Goal: Task Accomplishment & Management: Complete application form

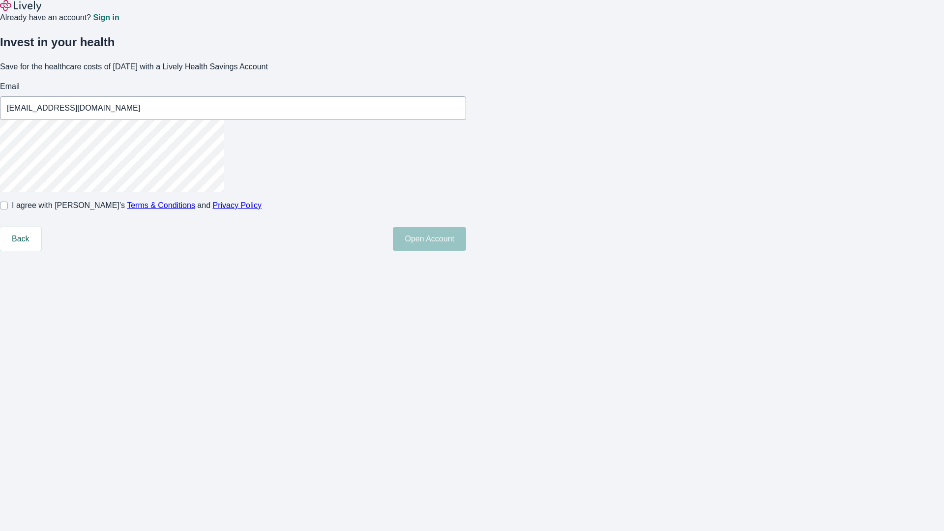
click at [8, 209] on input "I agree with Lively’s Terms & Conditions and Privacy Policy" at bounding box center [4, 206] width 8 height 8
checkbox input "true"
click at [466, 251] on button "Open Account" at bounding box center [429, 239] width 73 height 24
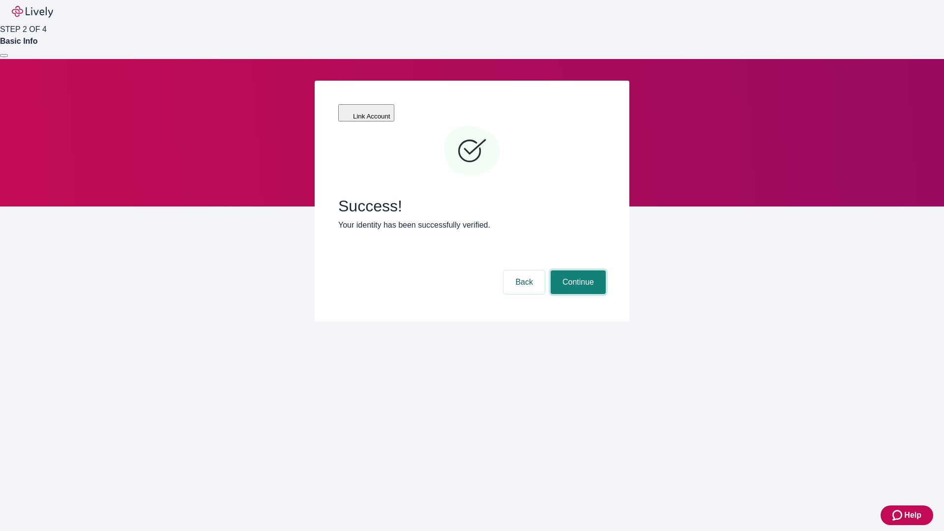
click at [577, 270] on button "Continue" at bounding box center [578, 282] width 55 height 24
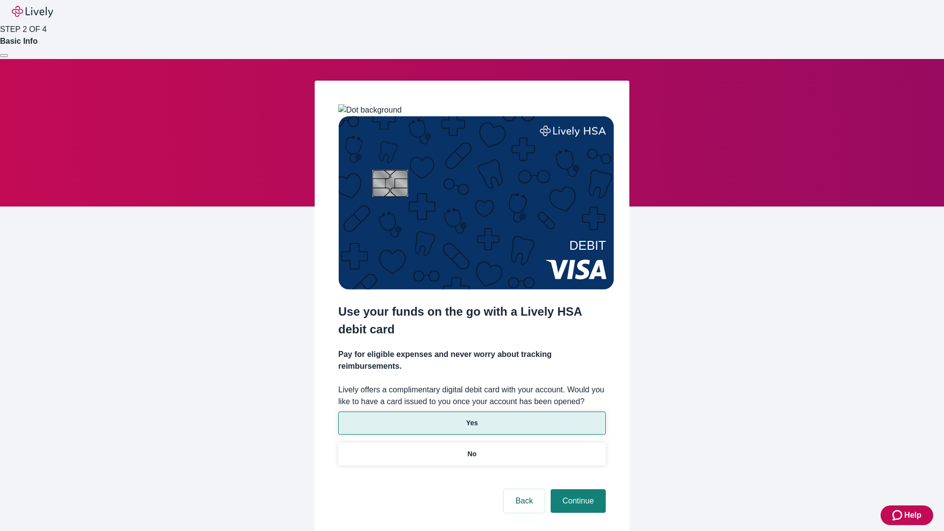
click at [471, 418] on p "Yes" at bounding box center [472, 423] width 12 height 10
click at [577, 489] on button "Continue" at bounding box center [578, 501] width 55 height 24
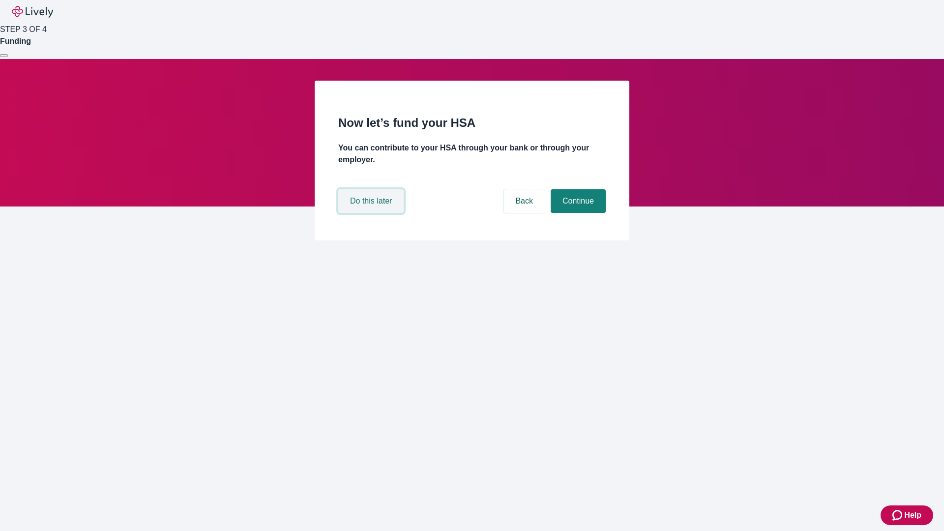
click at [372, 213] on button "Do this later" at bounding box center [370, 201] width 65 height 24
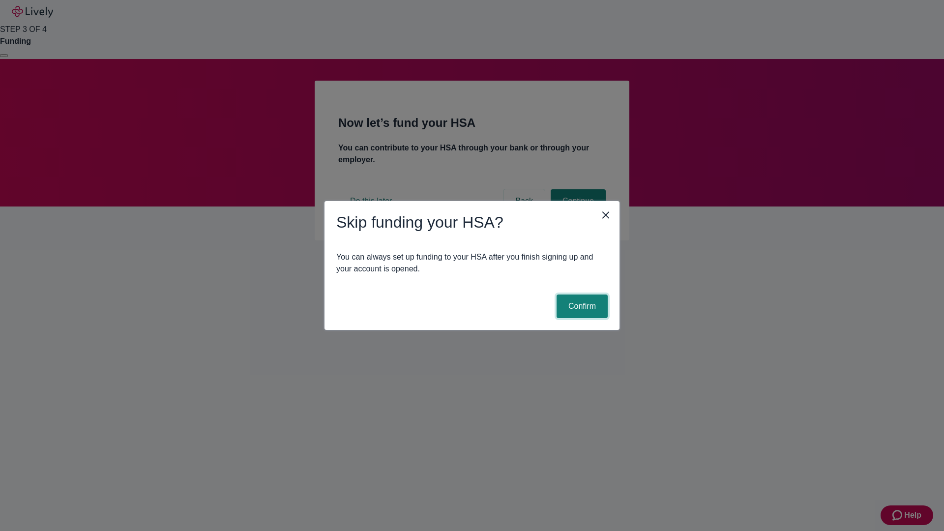
click at [581, 306] on button "Confirm" at bounding box center [582, 306] width 51 height 24
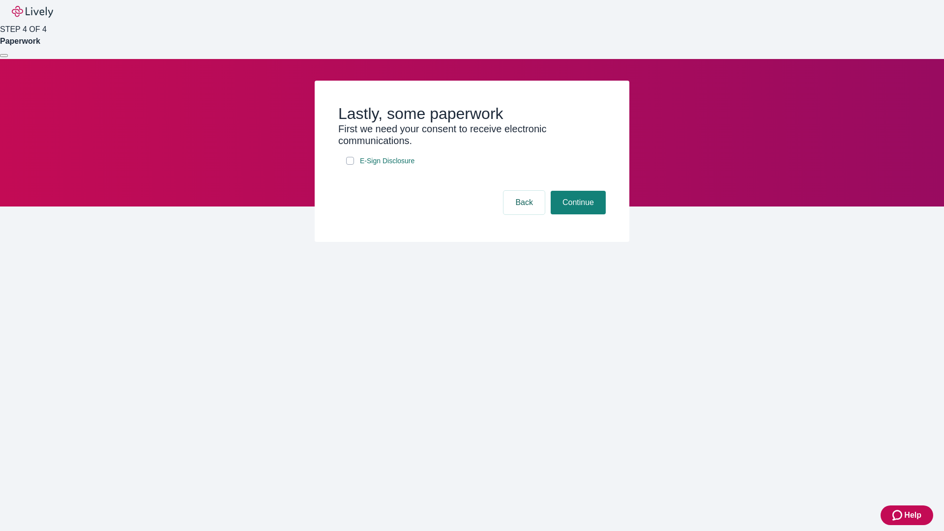
click at [350, 165] on input "E-Sign Disclosure" at bounding box center [350, 161] width 8 height 8
checkbox input "true"
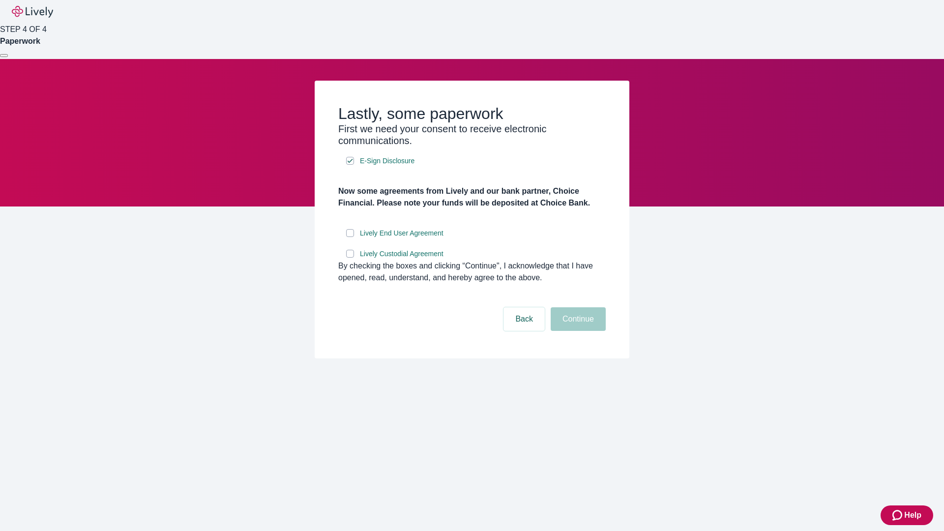
click at [350, 237] on input "Lively End User Agreement" at bounding box center [350, 233] width 8 height 8
checkbox input "true"
click at [350, 258] on input "Lively Custodial Agreement" at bounding box center [350, 254] width 8 height 8
checkbox input "true"
click at [577, 331] on button "Continue" at bounding box center [578, 319] width 55 height 24
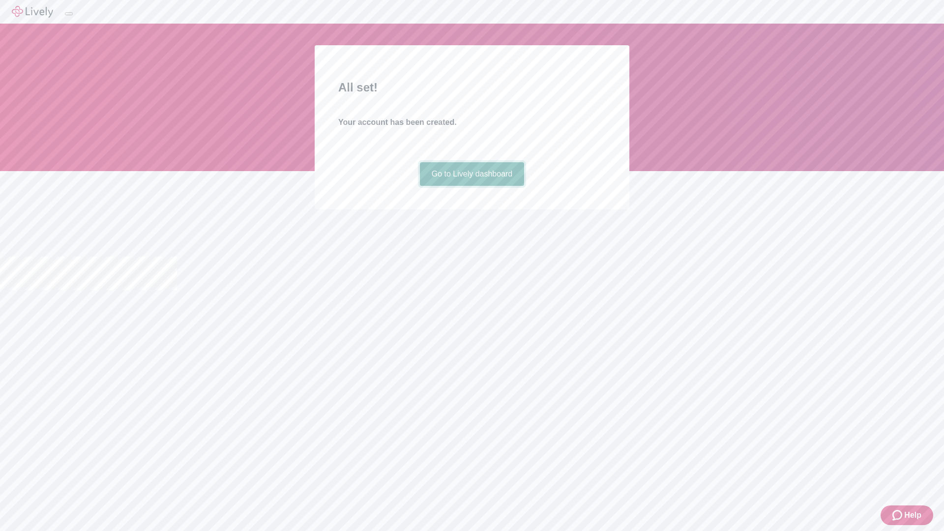
click at [471, 186] on link "Go to Lively dashboard" at bounding box center [472, 174] width 105 height 24
